Goal: Register for event/course

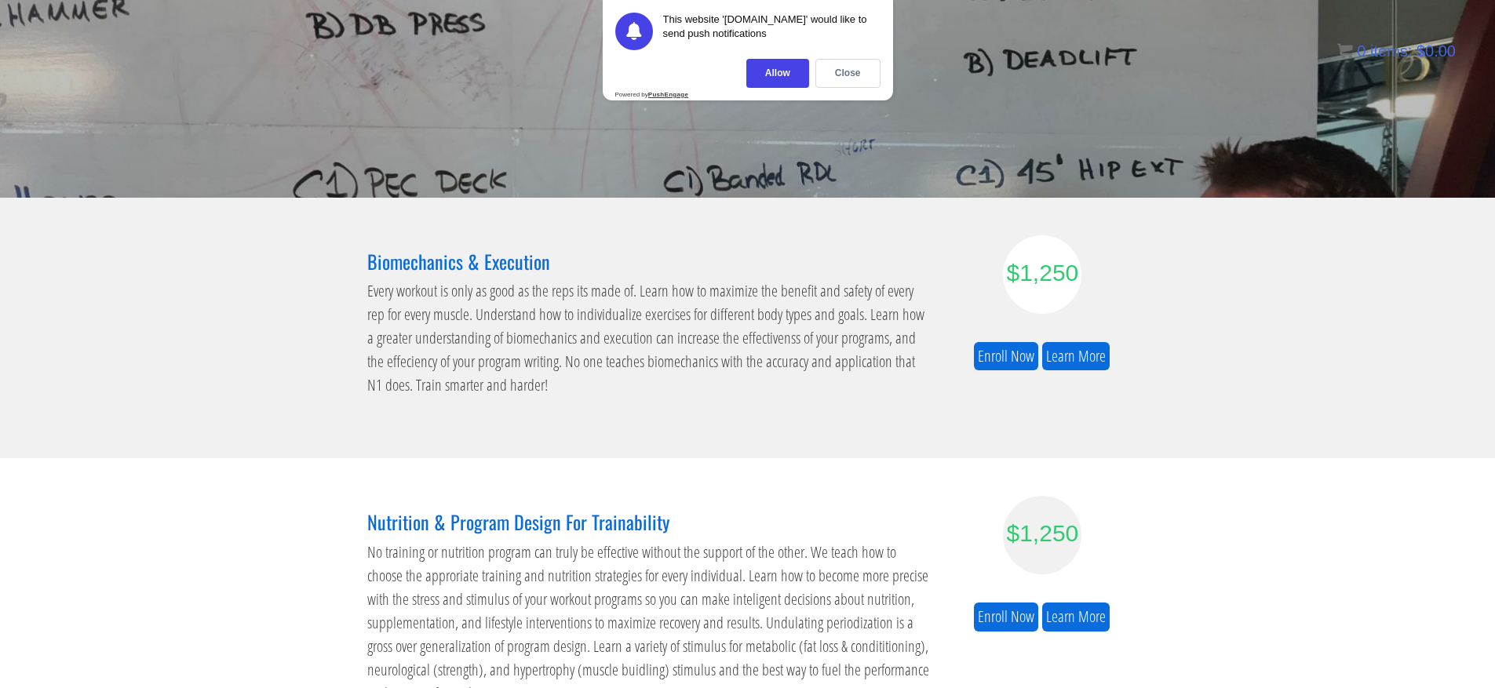
scroll to position [111, 0]
click at [858, 81] on div "Close" at bounding box center [847, 73] width 65 height 29
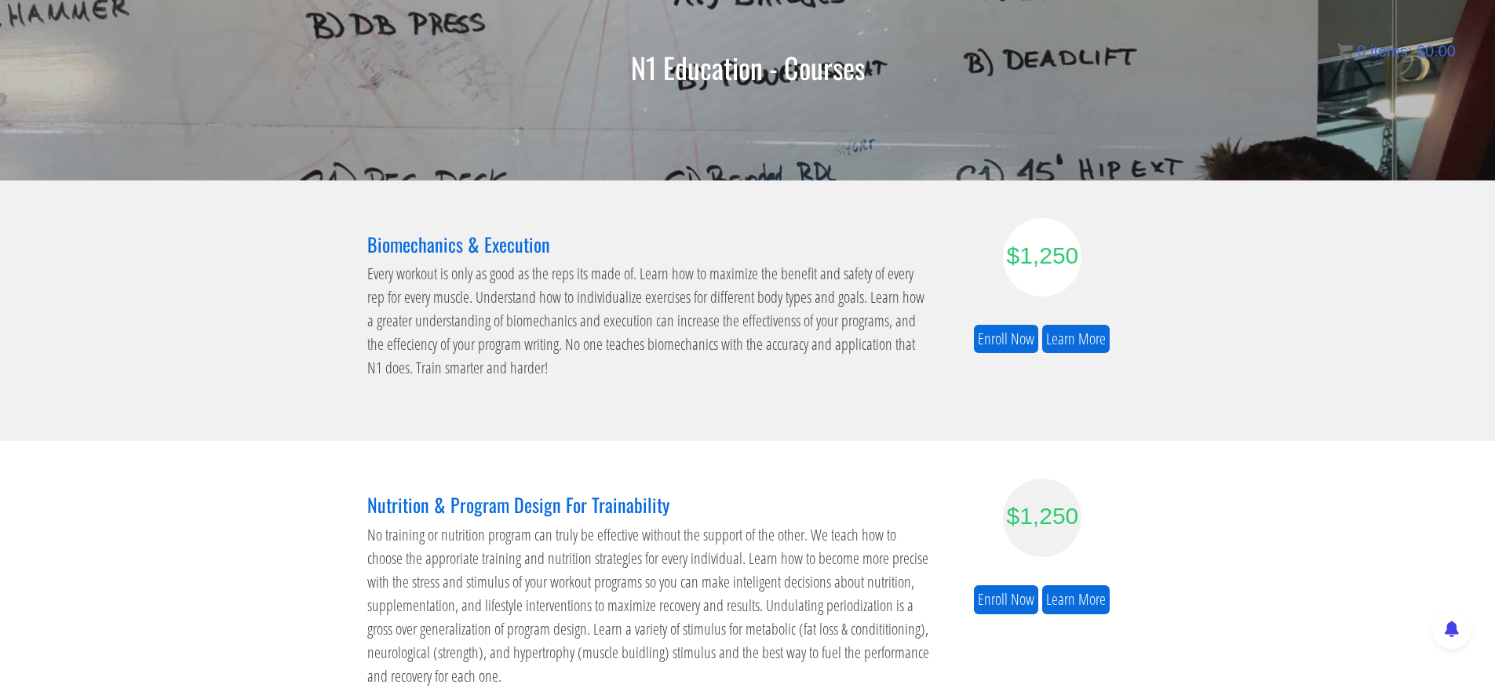
scroll to position [378, 0]
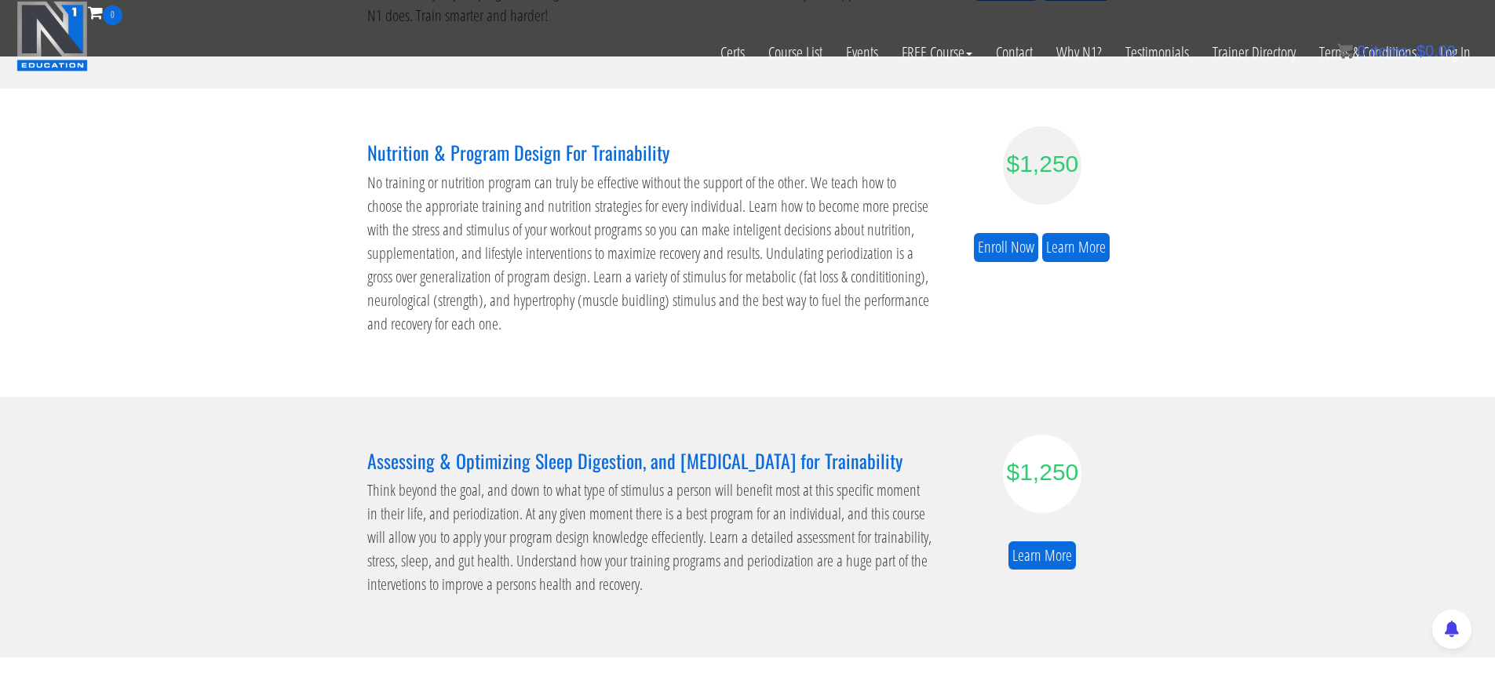
drag, startPoint x: 390, startPoint y: 183, endPoint x: 657, endPoint y: 275, distance: 282.4
click at [657, 275] on p "No training or nutrition program can truly be effective without the support of …" at bounding box center [649, 253] width 565 height 165
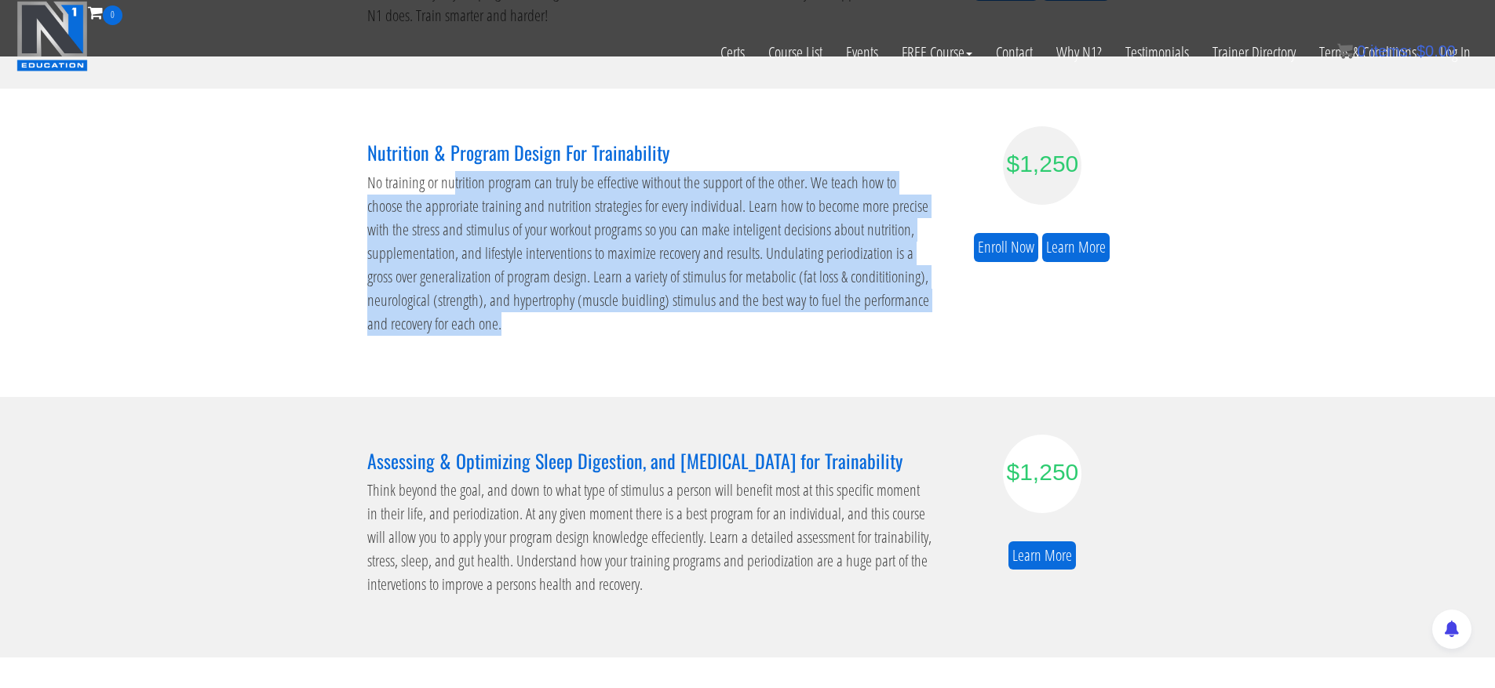
drag, startPoint x: 452, startPoint y: 171, endPoint x: 692, endPoint y: 325, distance: 285.2
click at [692, 325] on p "No training or nutrition program can truly be effective without the support of …" at bounding box center [649, 253] width 565 height 165
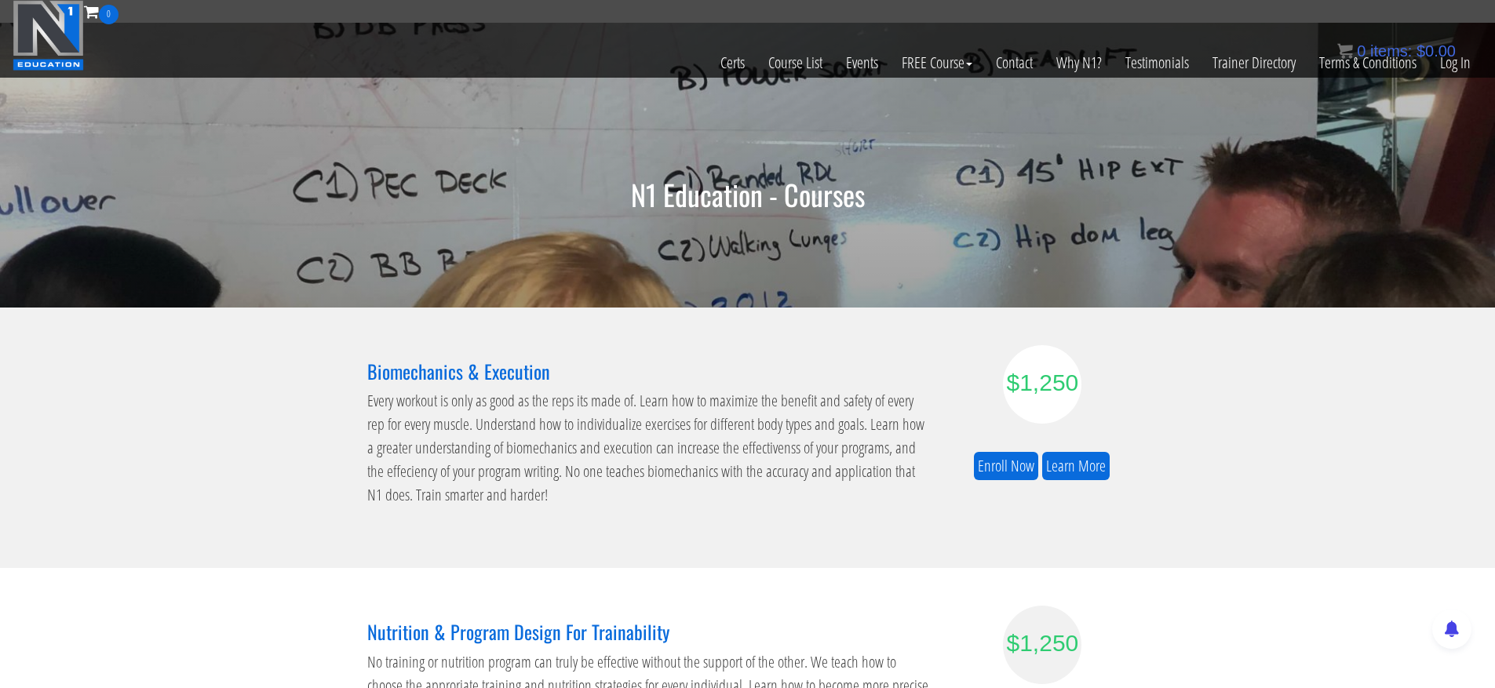
scroll to position [0, 0]
click at [721, 67] on link "Certs" at bounding box center [733, 63] width 48 height 77
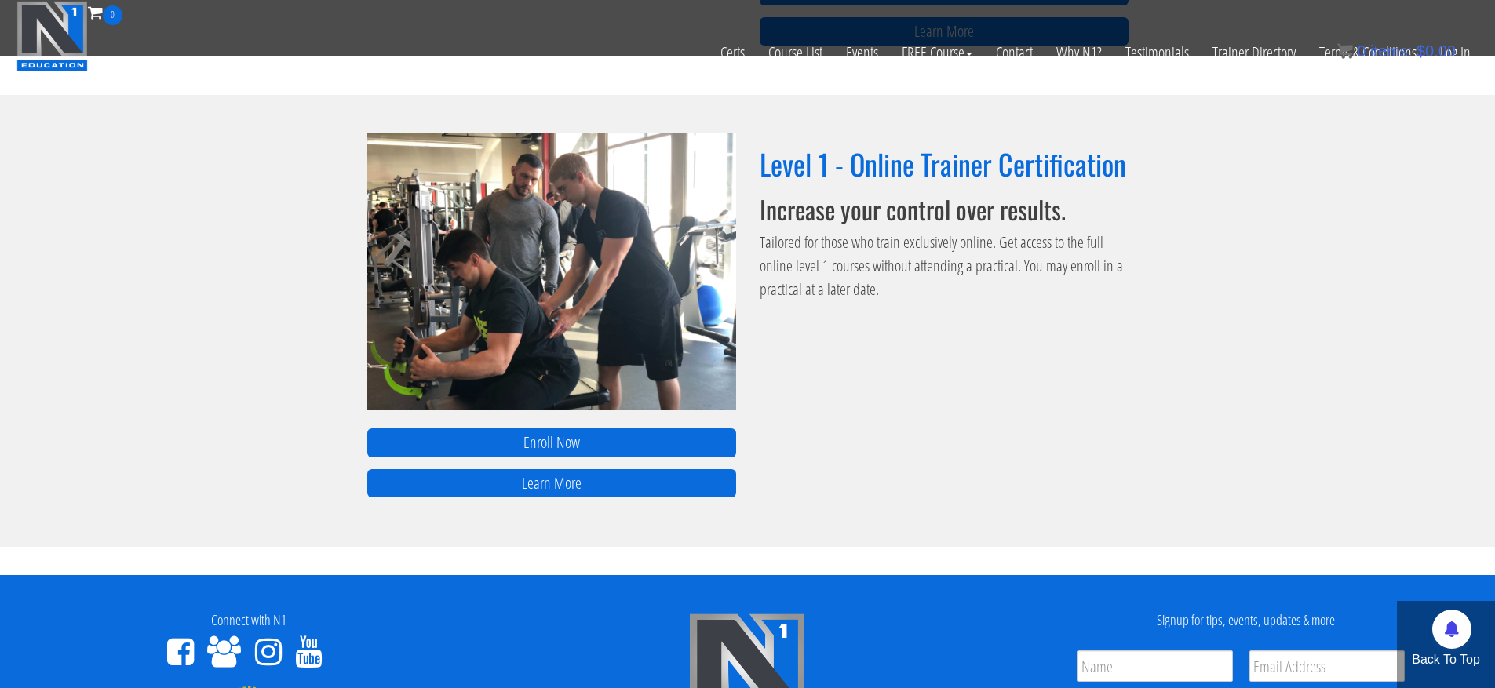
scroll to position [1071, 0]
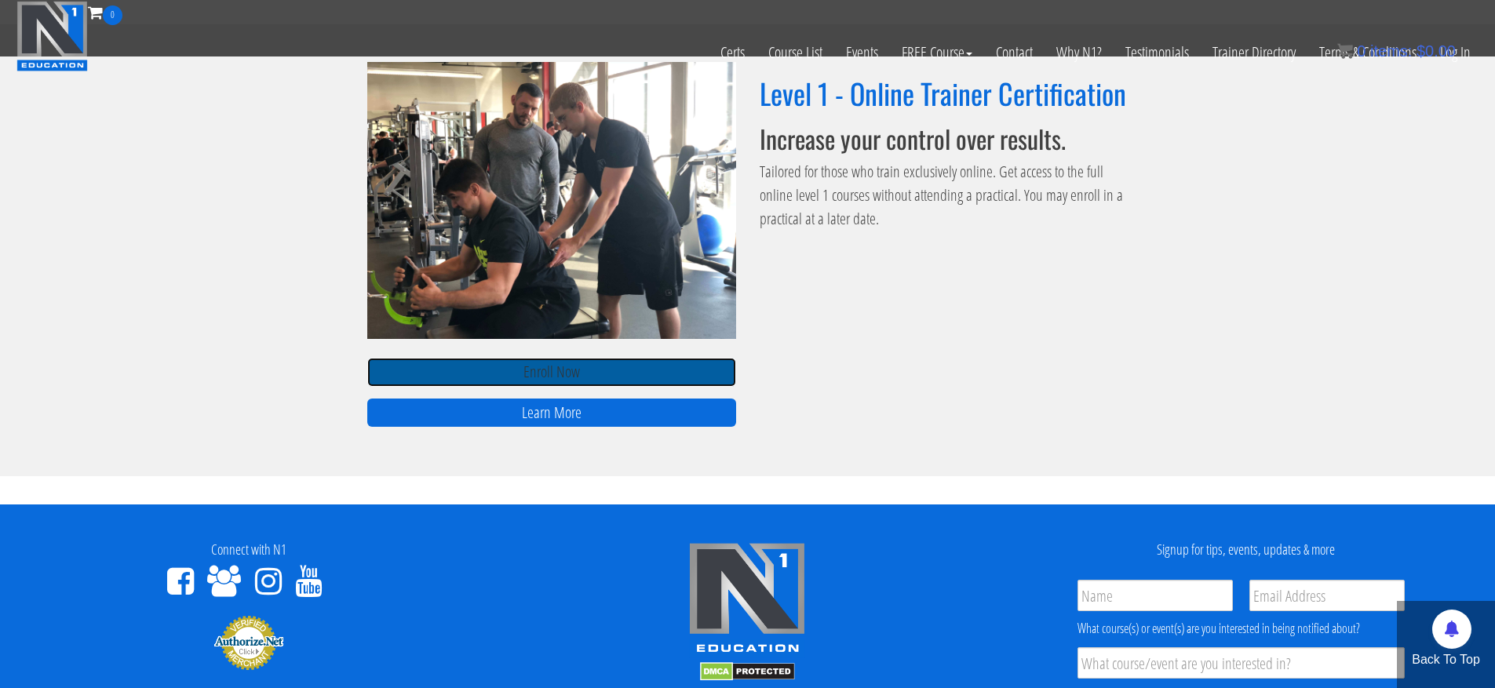
click at [647, 379] on link "Enroll Now" at bounding box center [551, 372] width 369 height 29
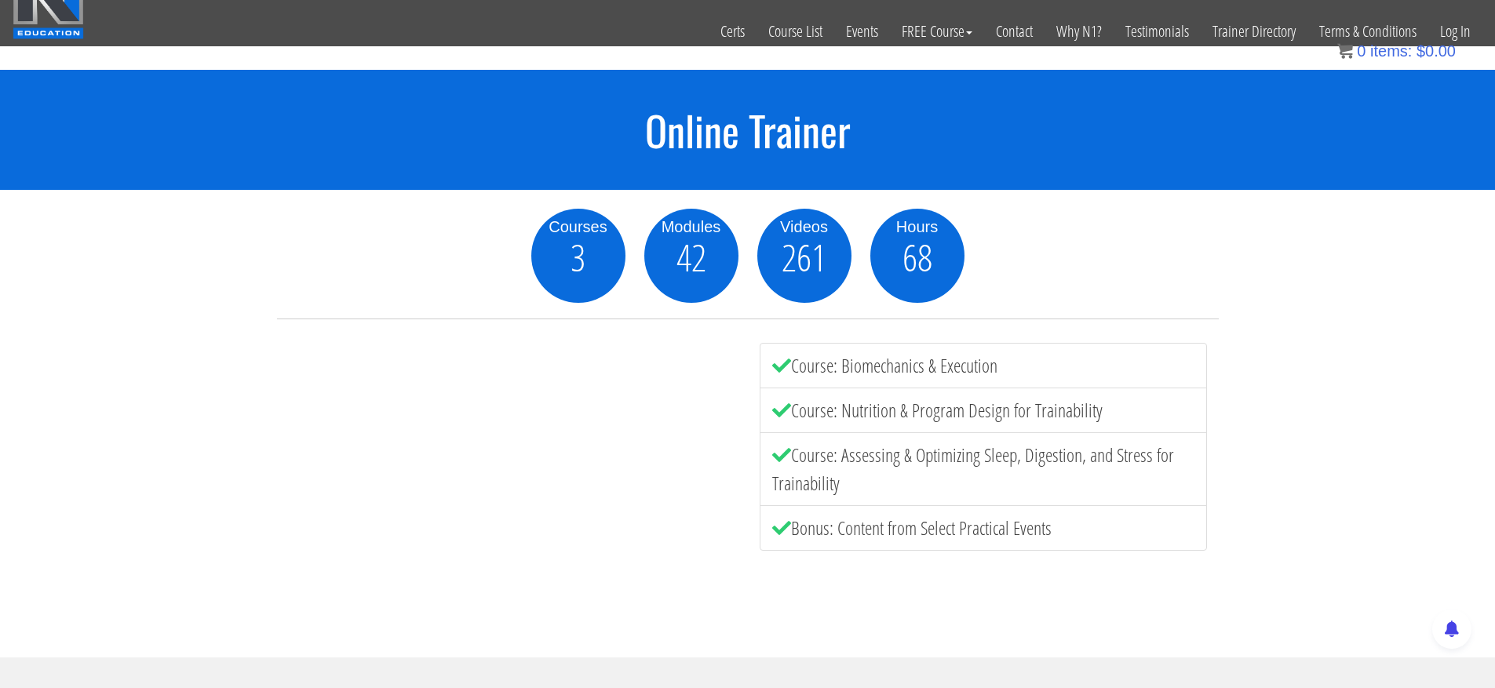
scroll to position [467, 0]
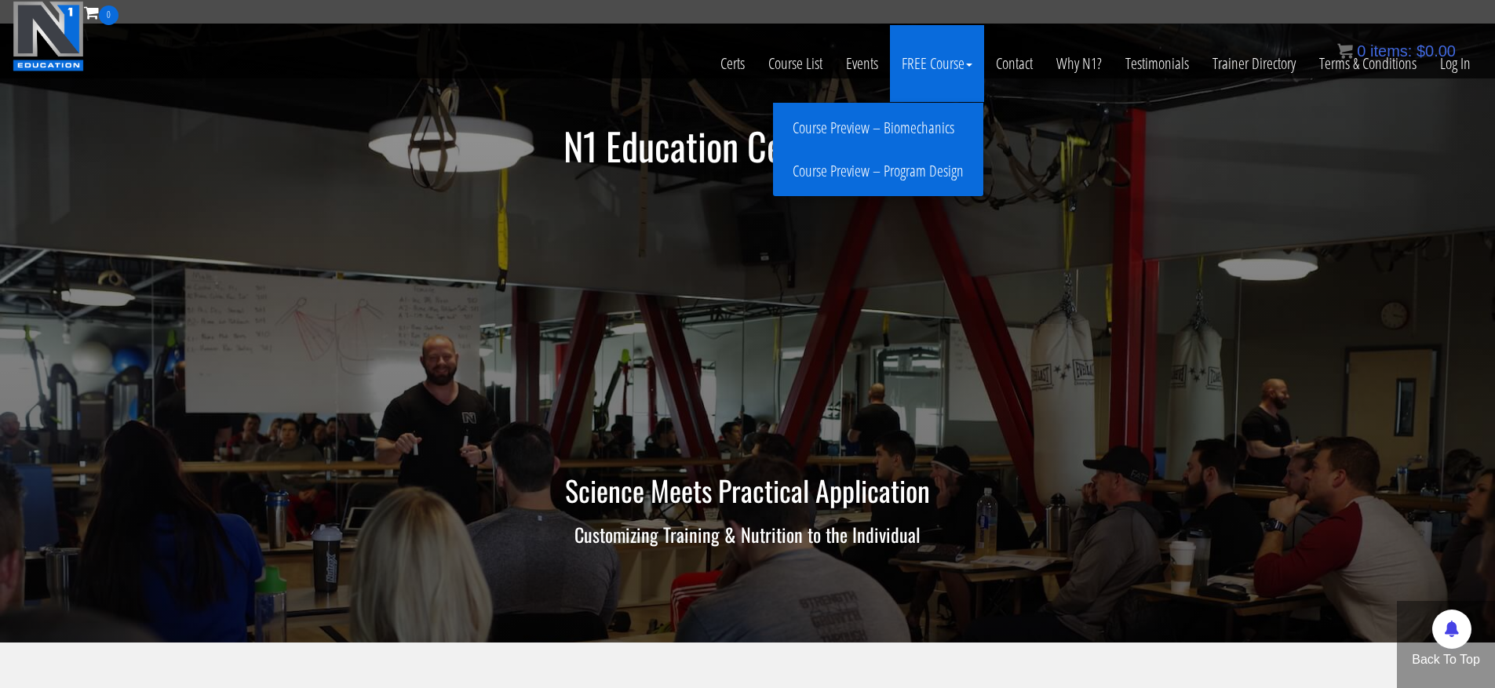
click at [909, 165] on link "Course Preview – Program Design" at bounding box center [878, 171] width 202 height 27
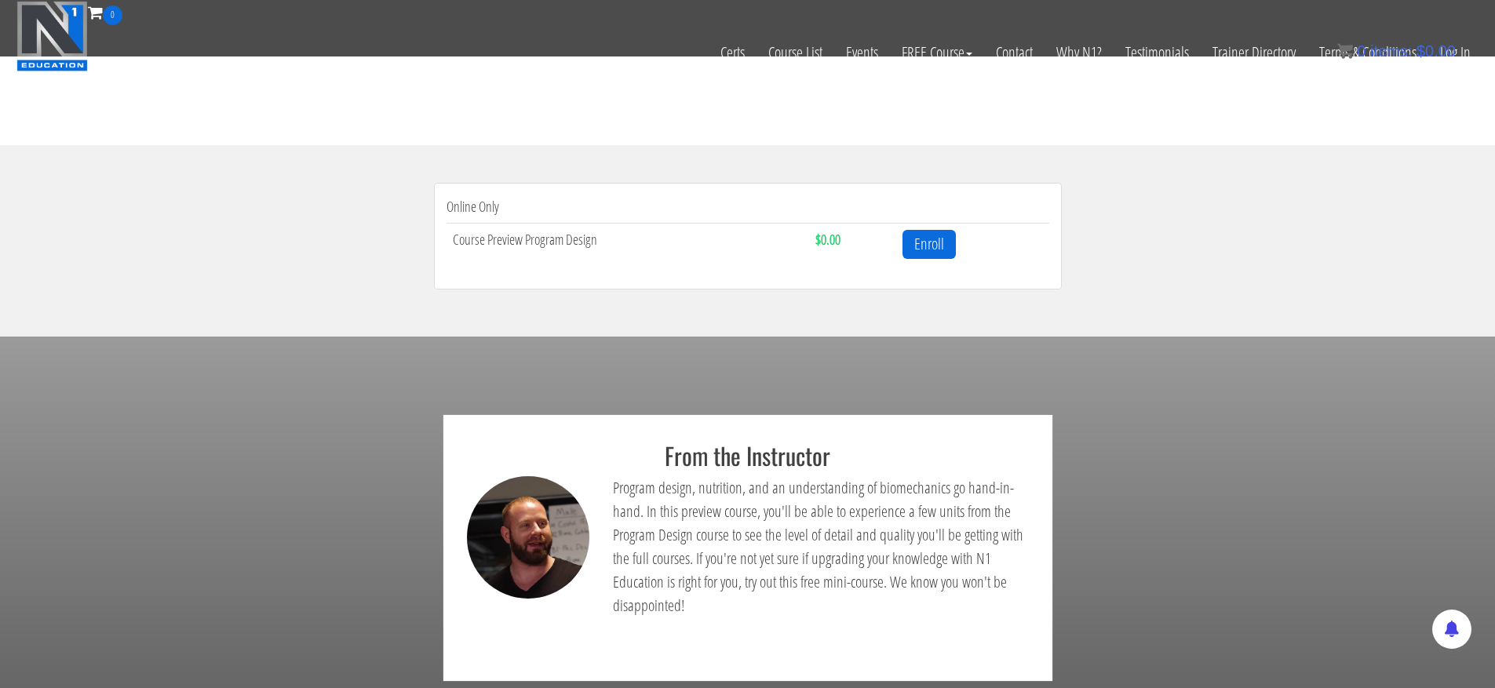
scroll to position [455, 0]
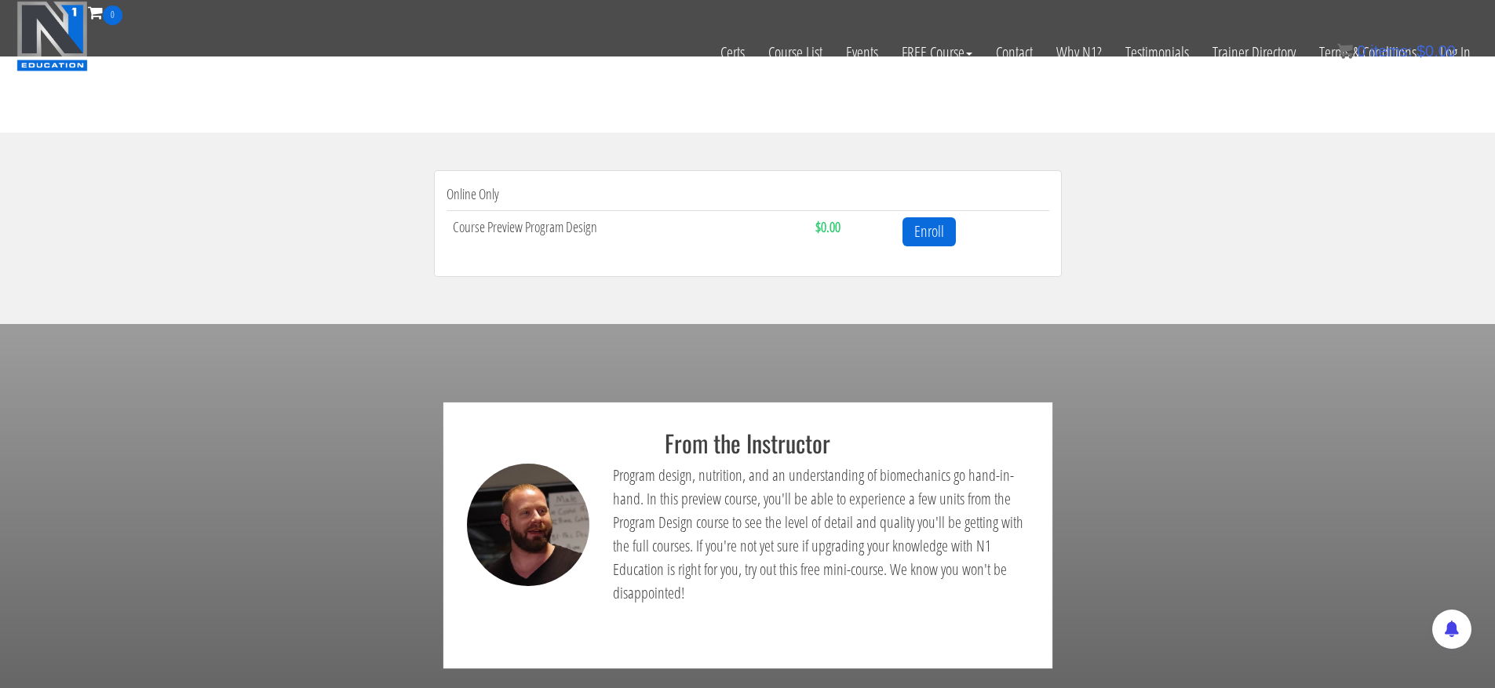
click at [959, 240] on td "Enroll" at bounding box center [972, 231] width 152 height 42
click at [935, 238] on link "Enroll" at bounding box center [928, 231] width 53 height 29
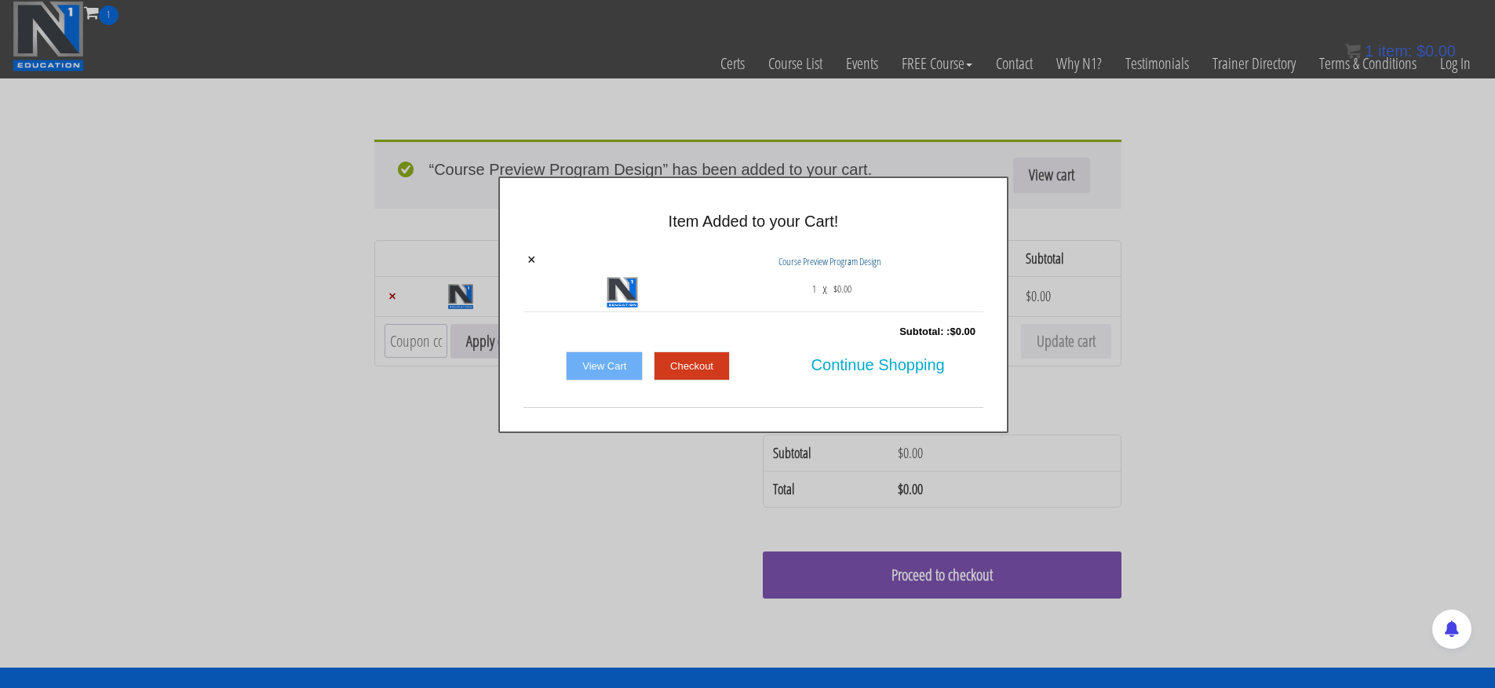
click at [1227, 545] on div at bounding box center [747, 344] width 1495 height 688
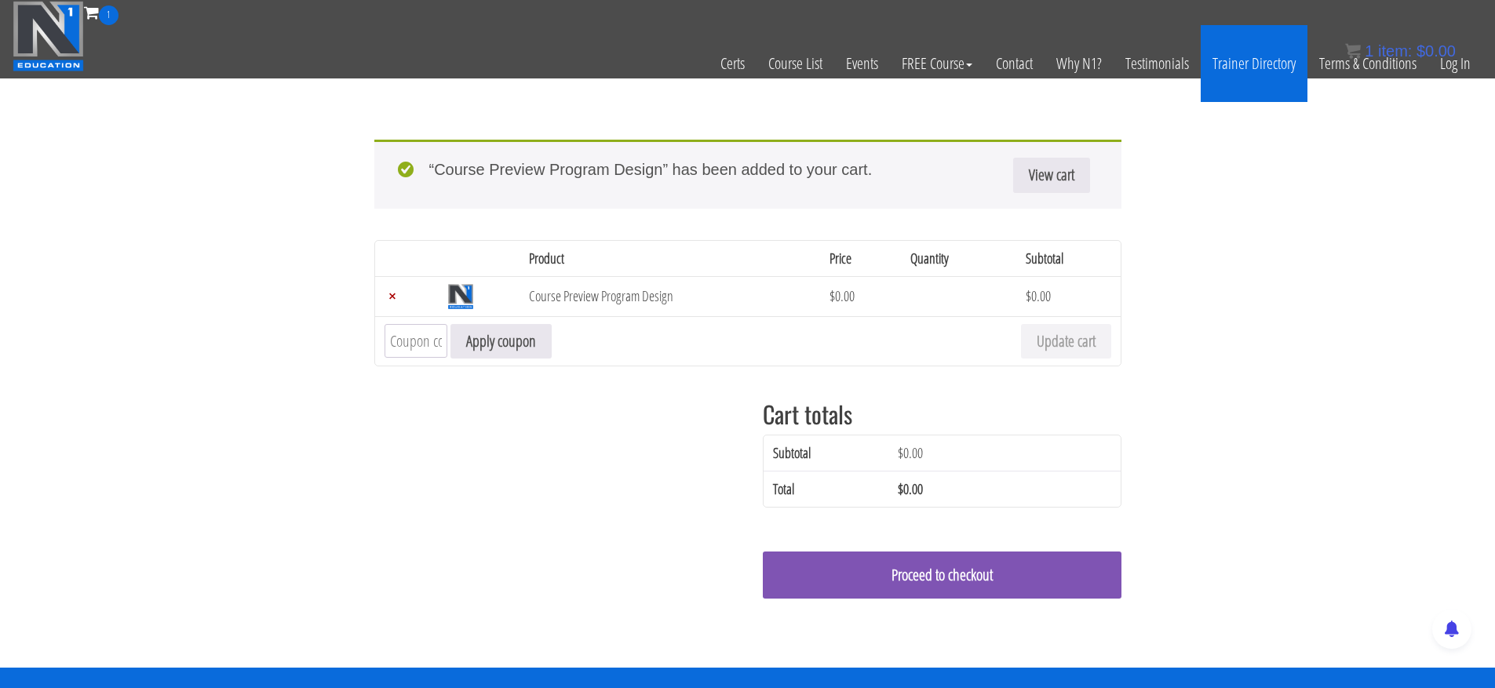
click at [1252, 57] on link "Trainer Directory" at bounding box center [1254, 63] width 107 height 77
click at [1226, 65] on link "Trainer Directory" at bounding box center [1254, 63] width 107 height 77
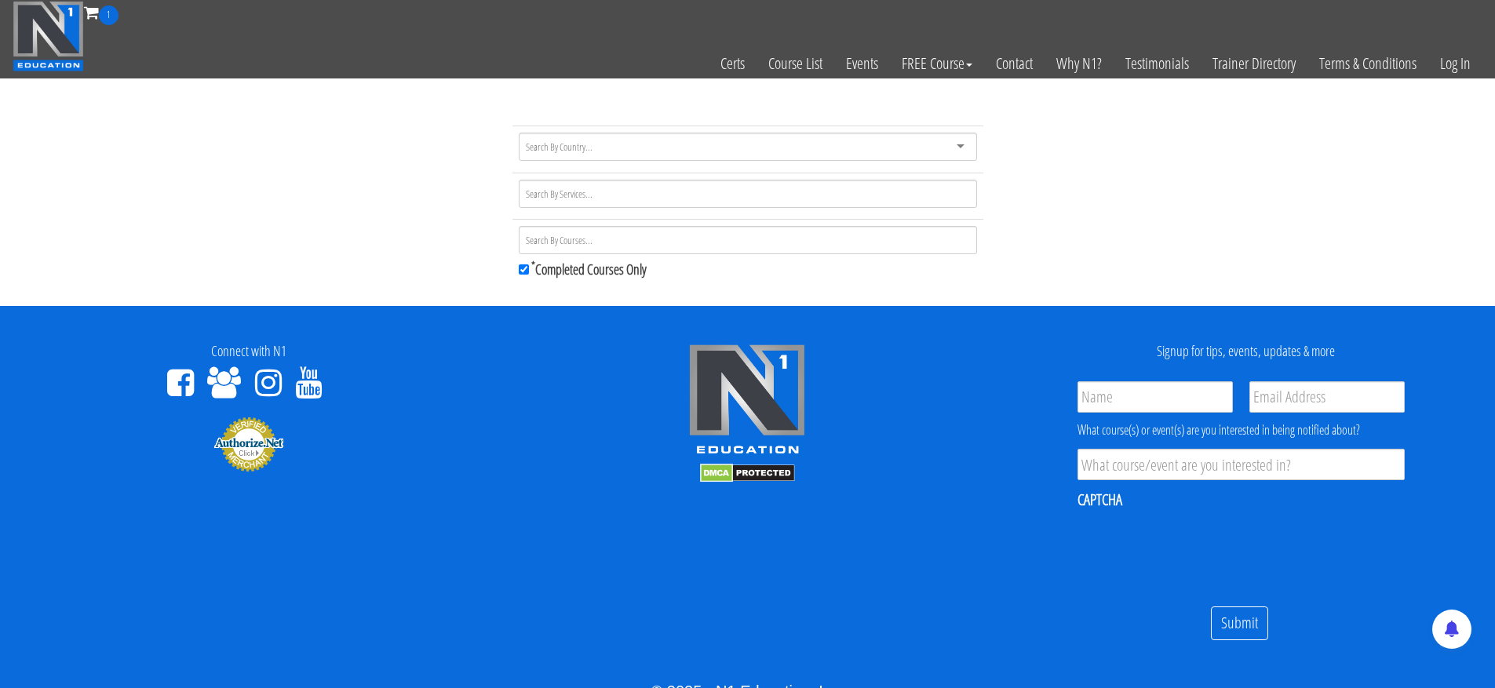
click at [939, 153] on div at bounding box center [748, 147] width 458 height 28
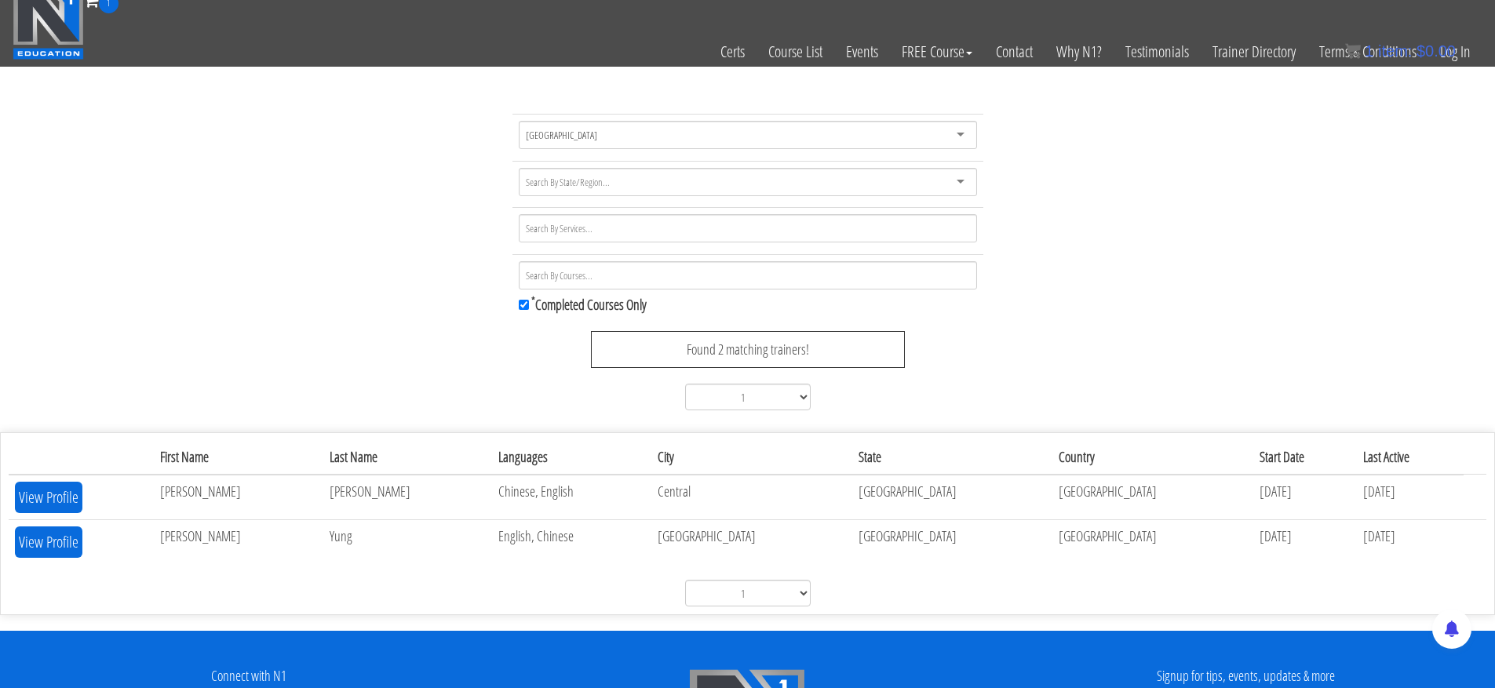
scroll to position [99, 0]
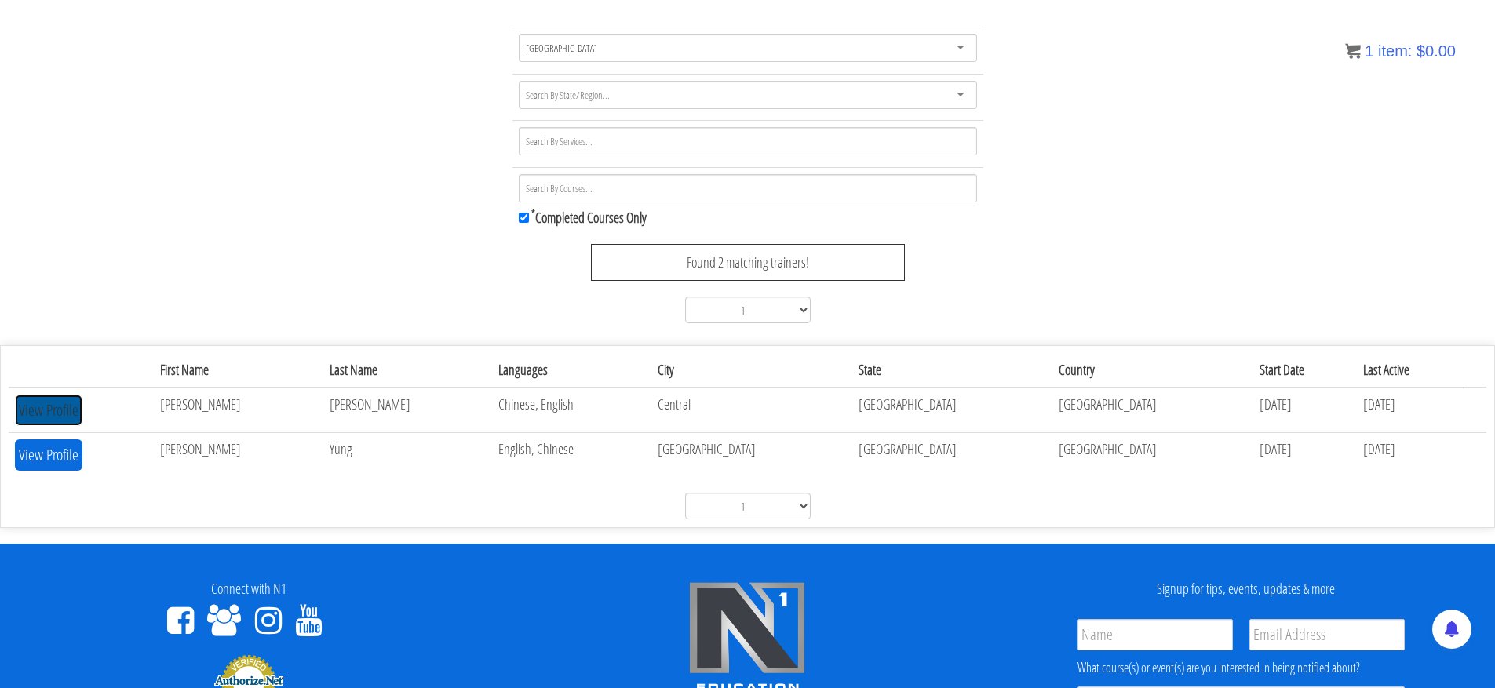
click at [73, 410] on button "View Profile" at bounding box center [48, 410] width 67 height 31
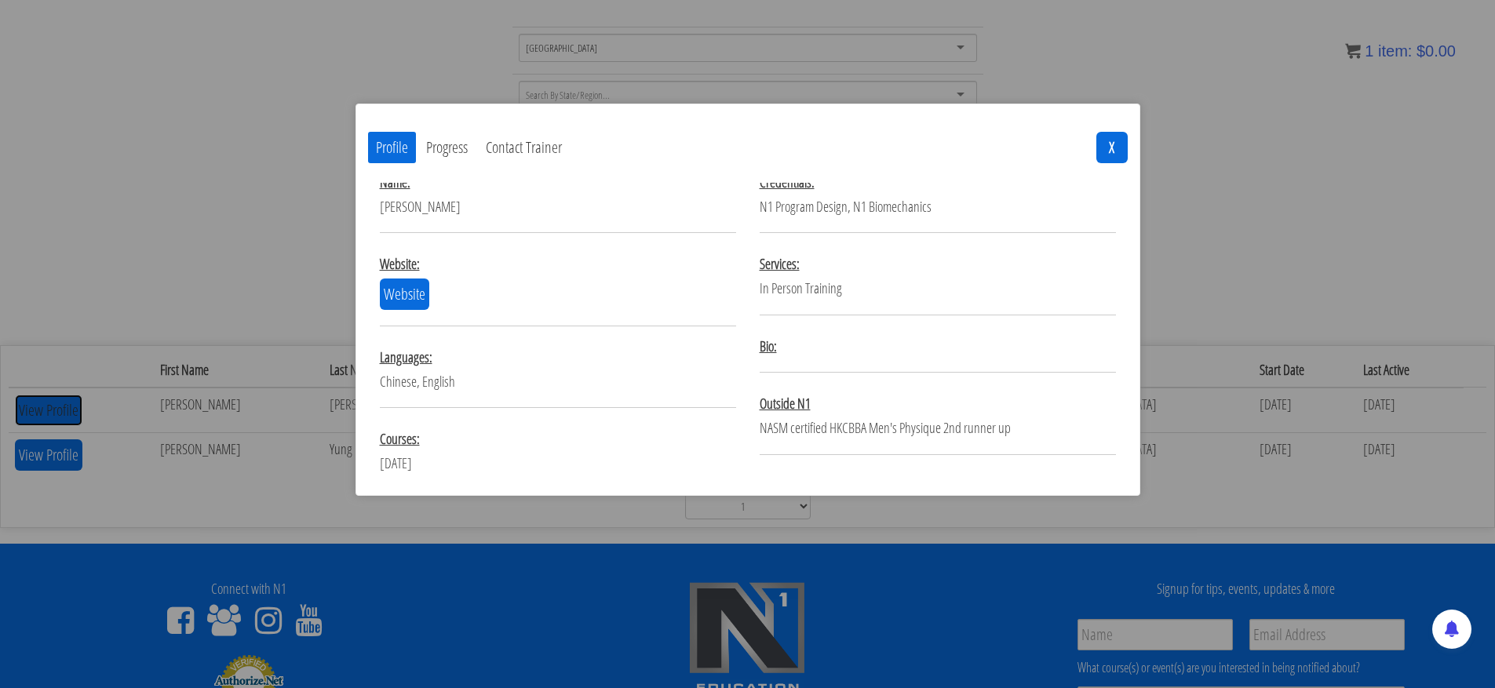
scroll to position [6, 0]
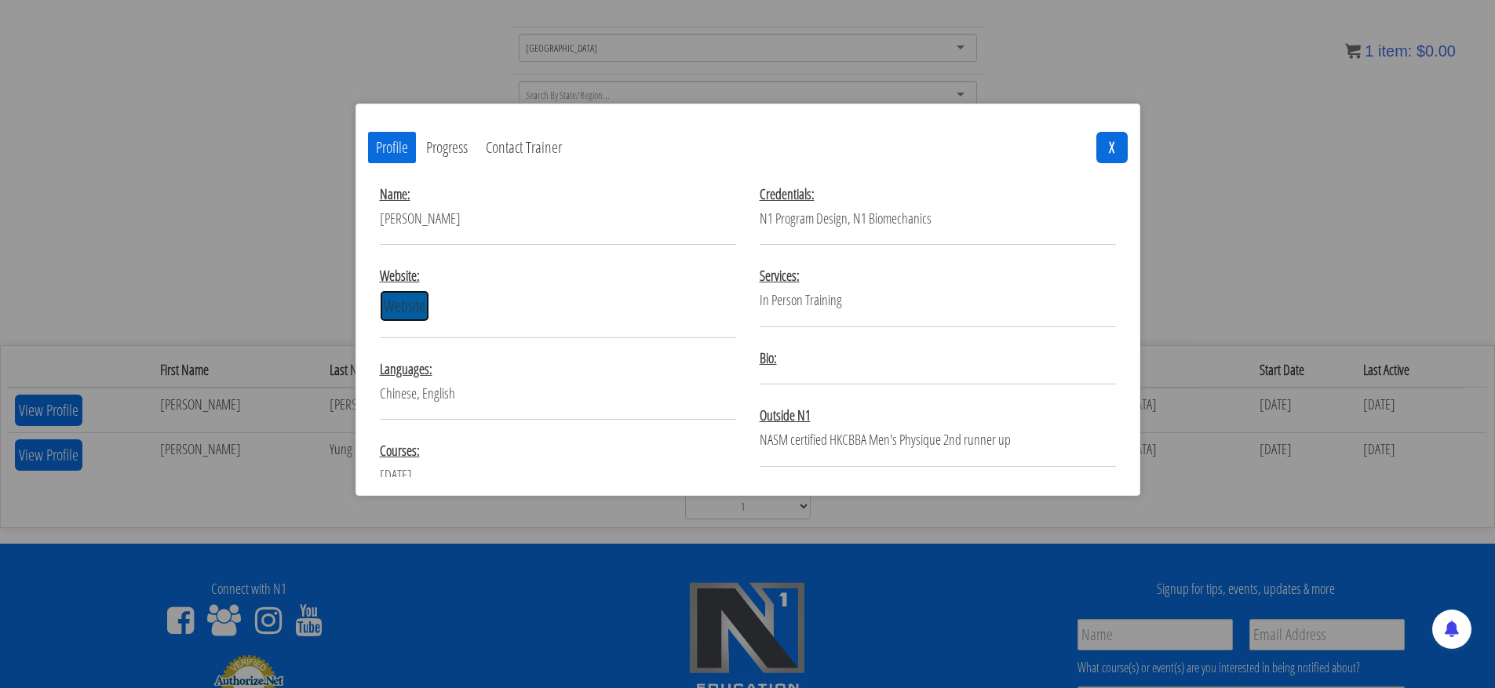
click at [418, 312] on link "Website" at bounding box center [404, 305] width 49 height 31
